Goal: Find contact information: Find contact information

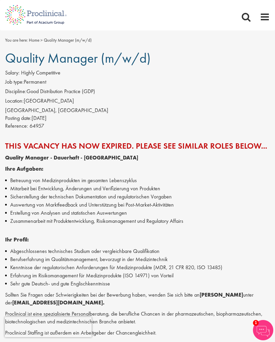
click at [226, 291] on strong "[PERSON_NAME]" at bounding box center [220, 294] width 43 height 7
click at [223, 294] on strong "[PERSON_NAME]" at bounding box center [220, 294] width 43 height 7
click at [61, 300] on strong "[EMAIL_ADDRESS][DOMAIN_NAME]." at bounding box center [58, 302] width 92 height 7
click at [65, 299] on strong "[EMAIL_ADDRESS][DOMAIN_NAME]." at bounding box center [58, 302] width 92 height 7
click at [74, 300] on strong "[EMAIL_ADDRESS][DOMAIN_NAME]." at bounding box center [58, 302] width 92 height 7
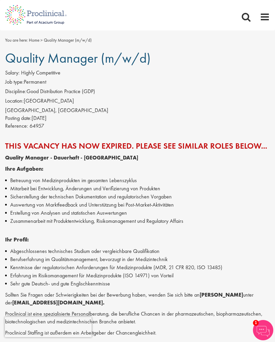
click at [74, 300] on strong "[EMAIL_ADDRESS][DOMAIN_NAME]." at bounding box center [58, 302] width 92 height 7
click at [232, 291] on strong "[PERSON_NAME]" at bounding box center [220, 294] width 43 height 7
click at [224, 294] on strong "[PERSON_NAME]" at bounding box center [220, 294] width 43 height 7
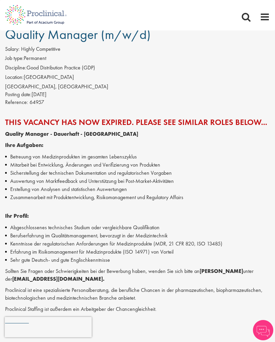
scroll to position [24, 0]
click at [265, 21] on span at bounding box center [264, 17] width 10 height 10
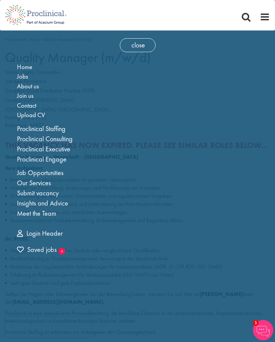
scroll to position [0, 0]
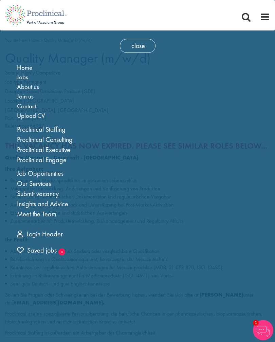
click at [142, 50] on span "close" at bounding box center [138, 46] width 36 height 14
